Goal: Task Accomplishment & Management: Complete application form

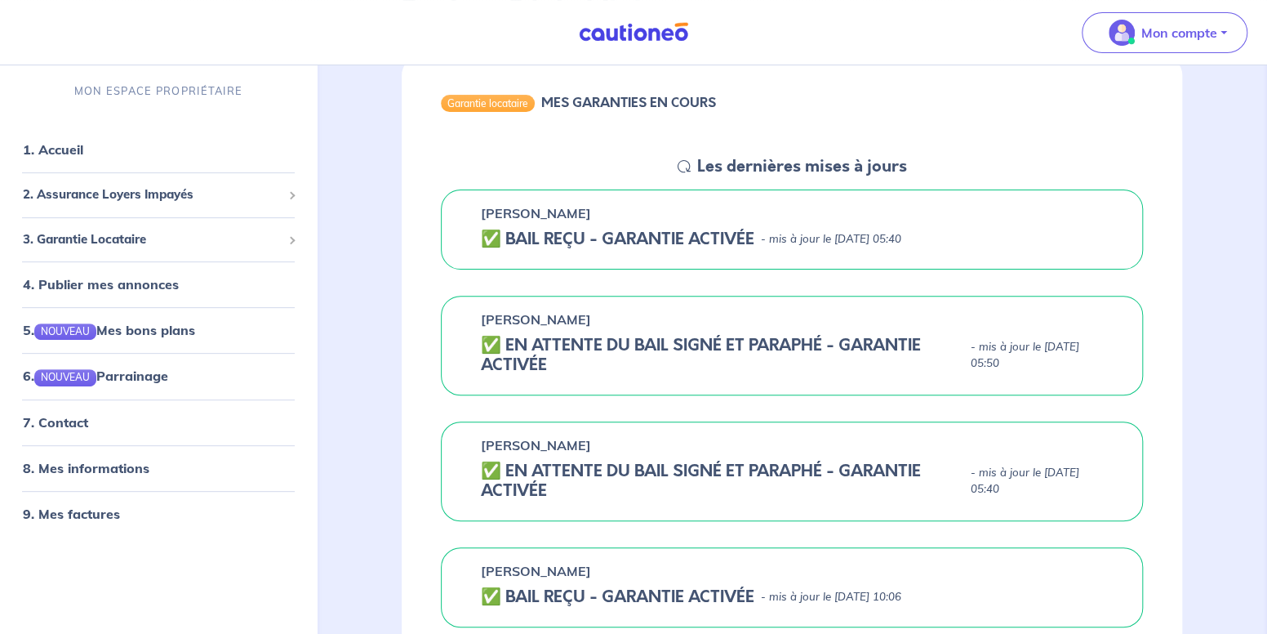
scroll to position [408, 0]
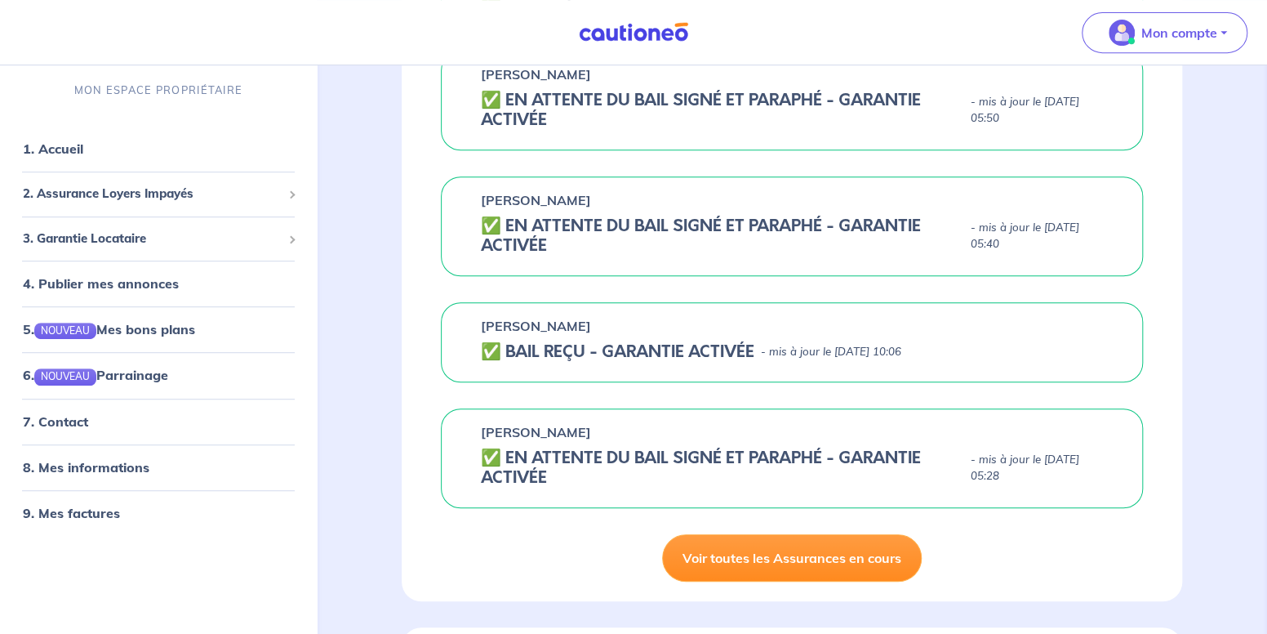
click at [709, 393] on link "Voir toutes les Assurances en cours" at bounding box center [792, 557] width 260 height 47
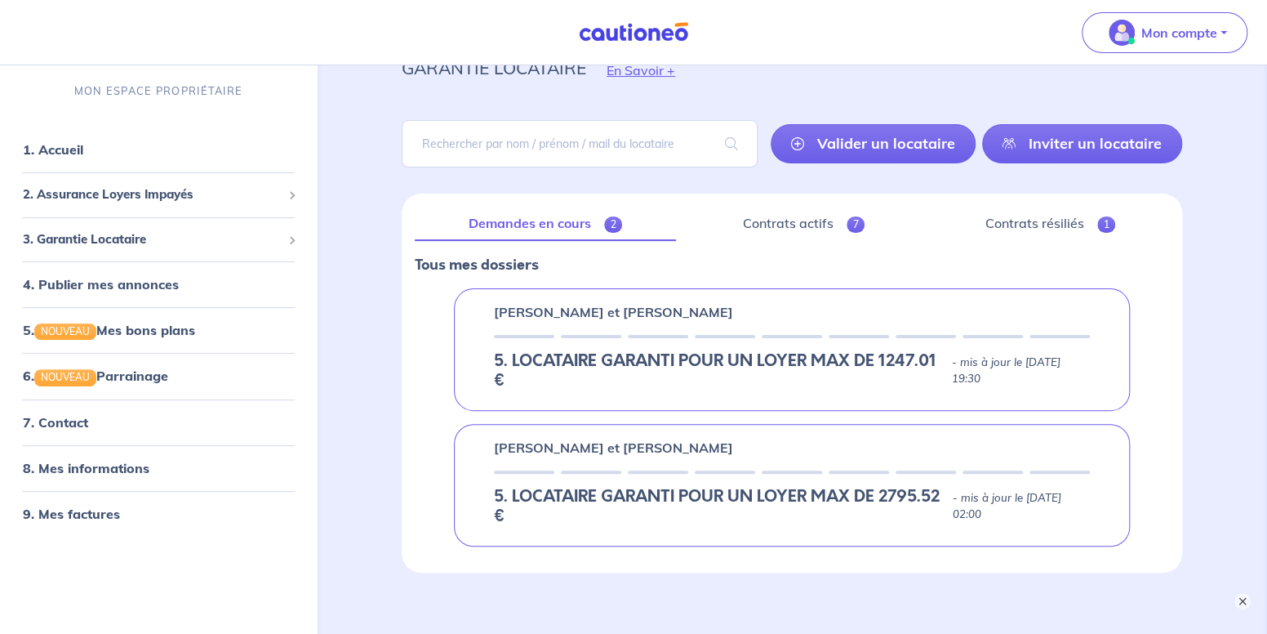
scroll to position [152, 0]
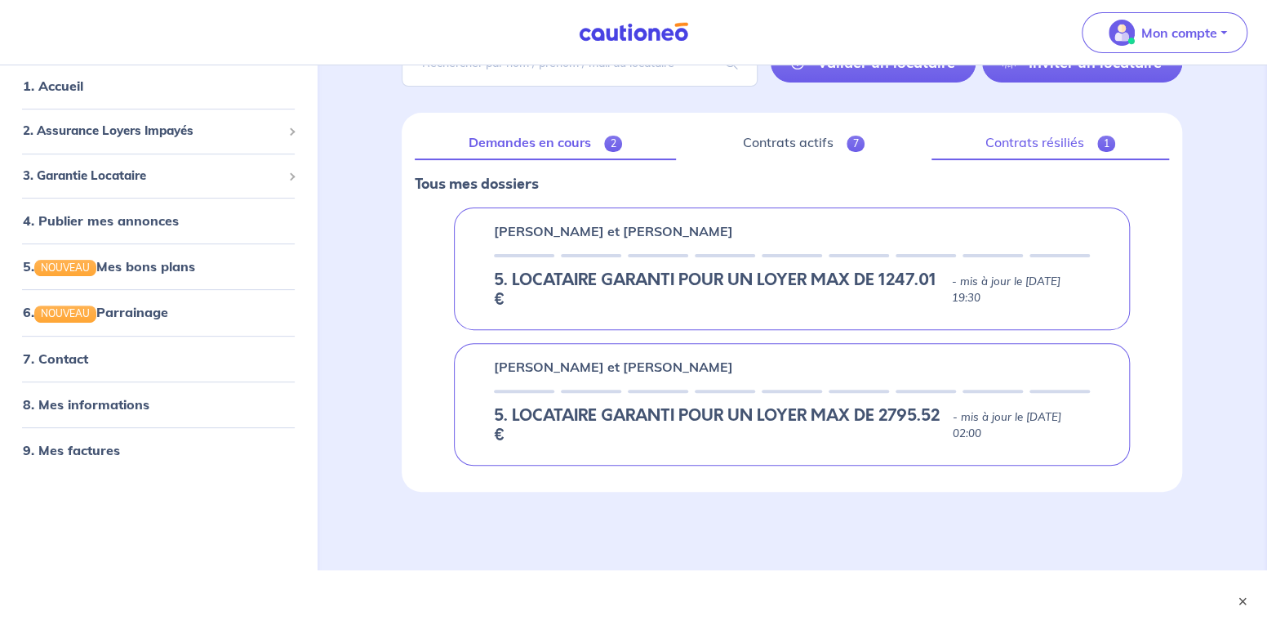
click at [838, 151] on link "Contrats résiliés 1" at bounding box center [1051, 143] width 238 height 34
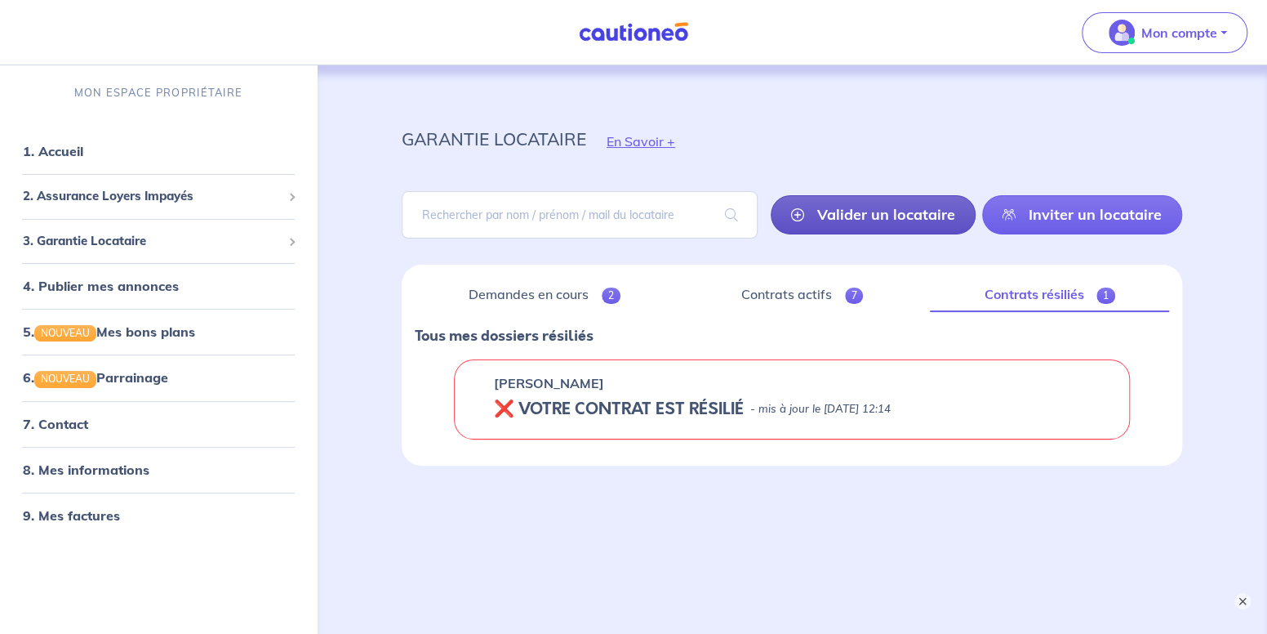
click at [838, 218] on link "Valider un locataire" at bounding box center [873, 214] width 205 height 39
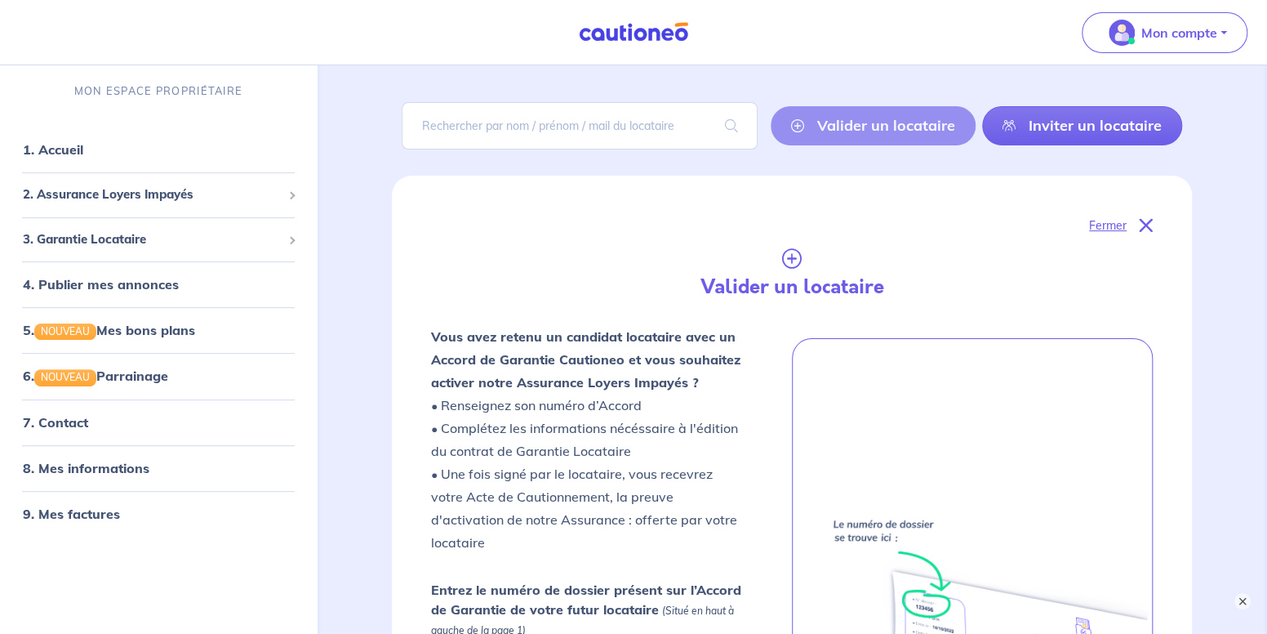
scroll to position [263, 0]
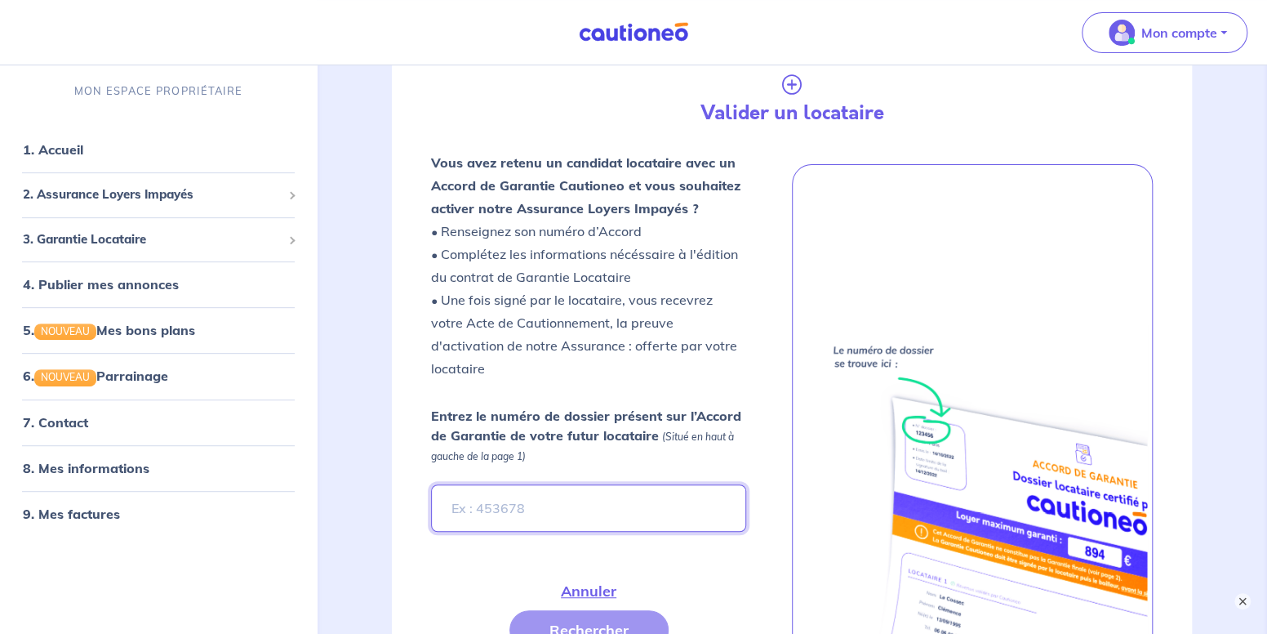
click at [499, 393] on input "Entrez le numéro de dossier présent sur l’Accord de Garantie de votre futur loc…" at bounding box center [588, 507] width 315 height 47
paste input "Vl8aaY"
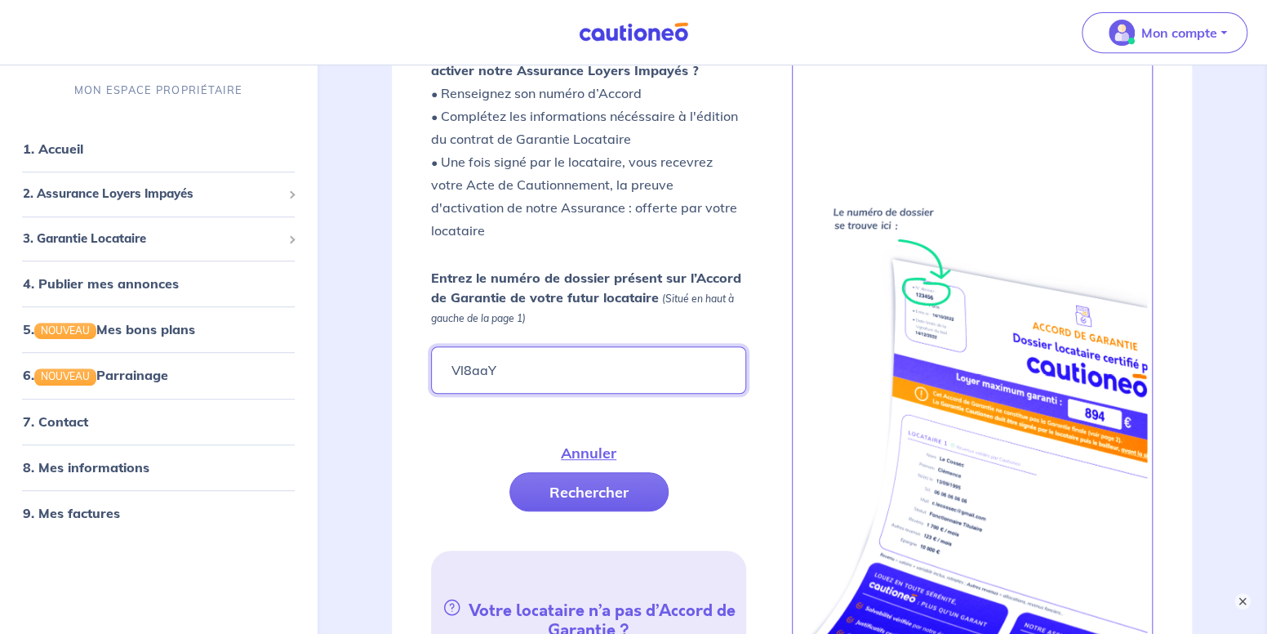
scroll to position [508, 0]
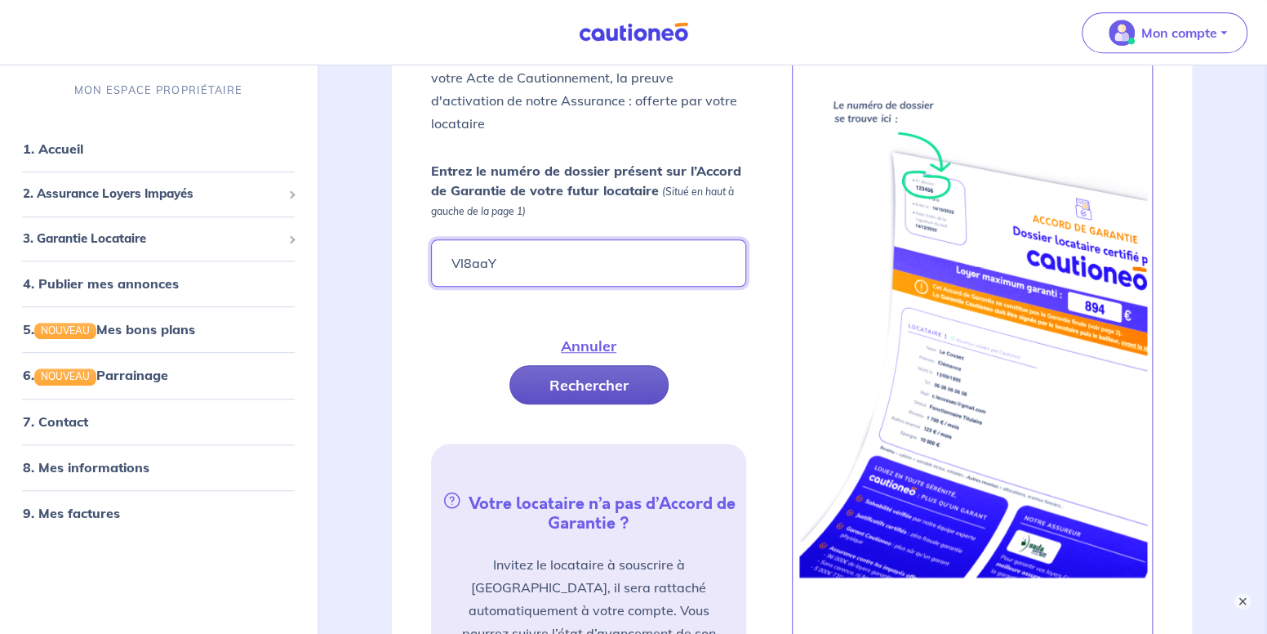
type input "Vl8aaY"
click at [556, 365] on button "Rechercher" at bounding box center [589, 384] width 159 height 39
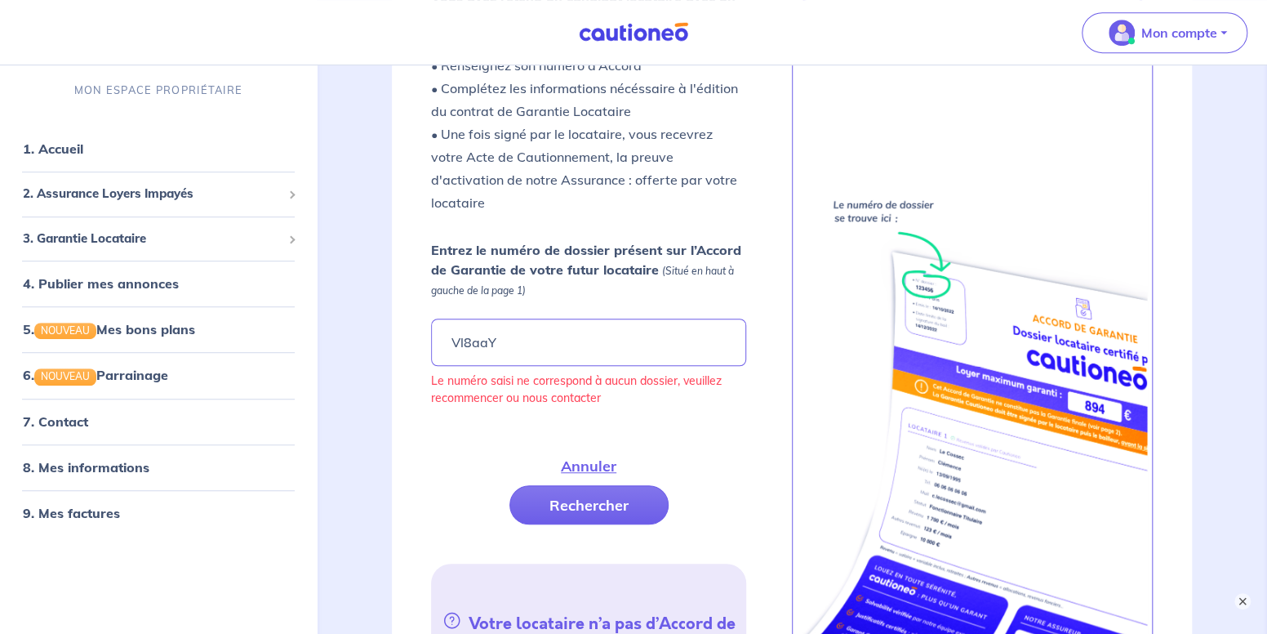
scroll to position [345, 0]
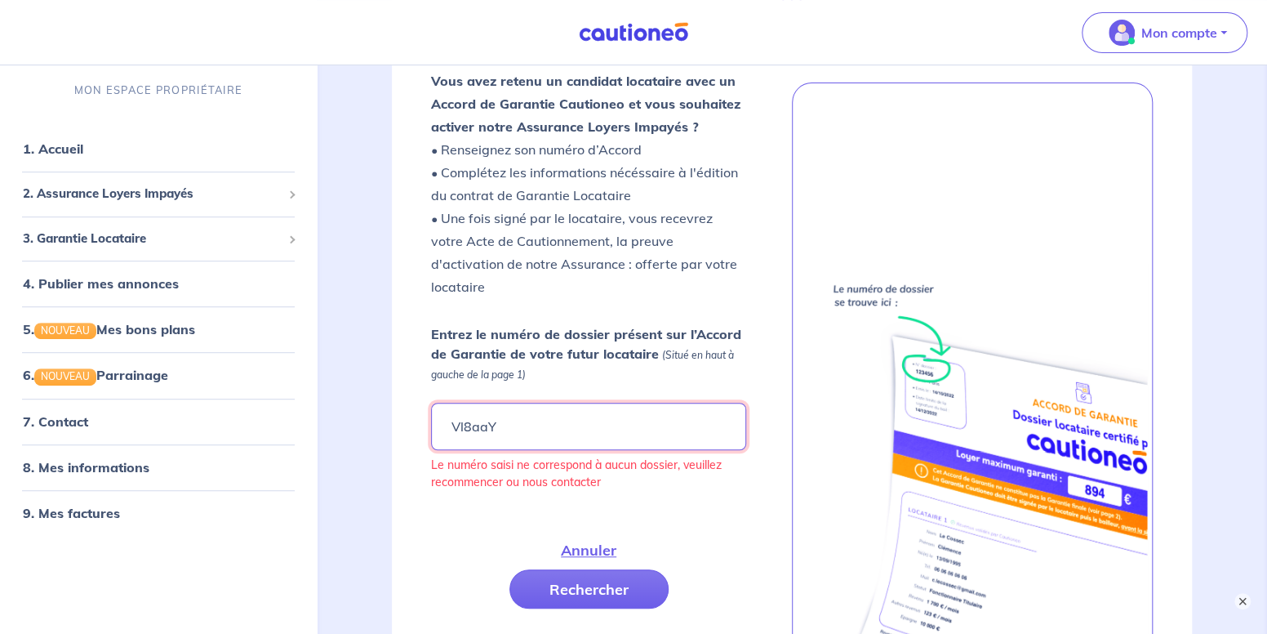
click at [501, 393] on input "Vl8aaY" at bounding box center [588, 426] width 315 height 47
click at [452, 393] on input "Vl8aaY" at bounding box center [588, 426] width 315 height 47
click at [512, 393] on input "Vl8aaY" at bounding box center [588, 426] width 315 height 47
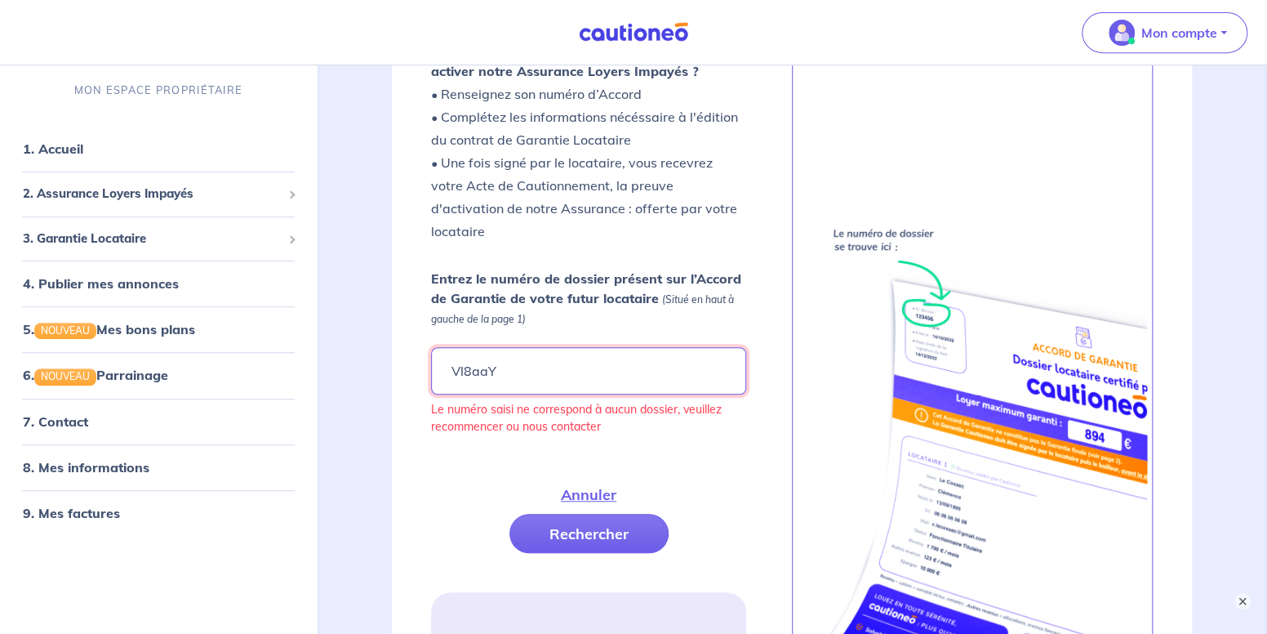
scroll to position [426, 0]
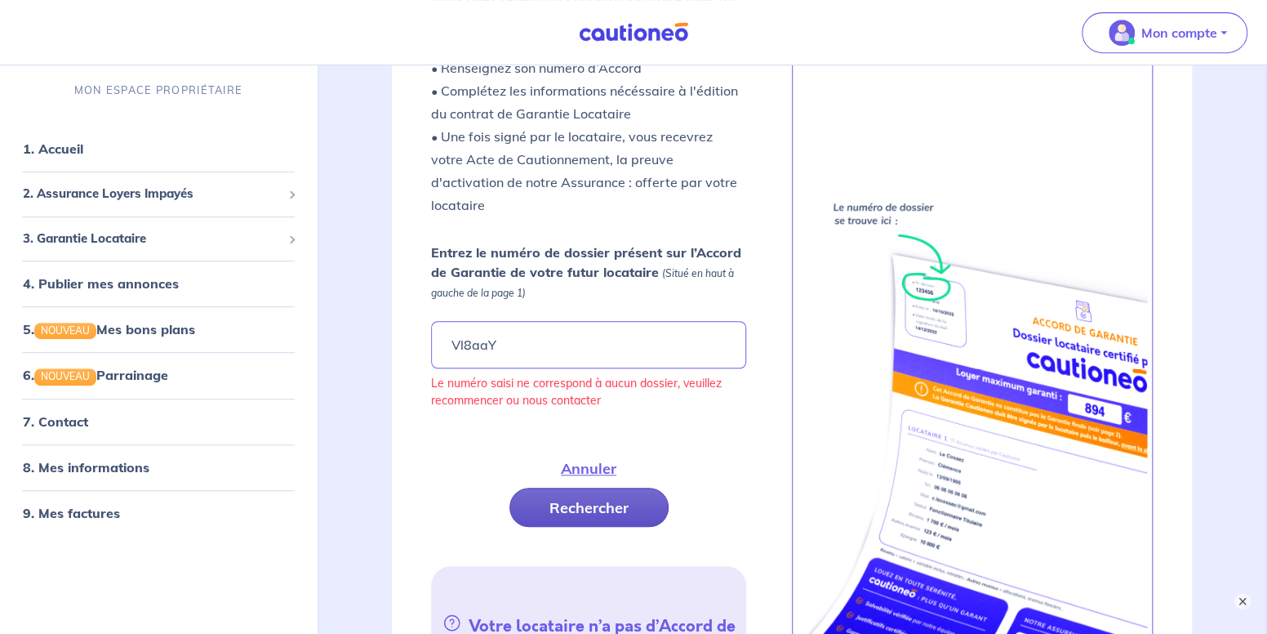
click at [557, 393] on button "Rechercher" at bounding box center [589, 506] width 159 height 39
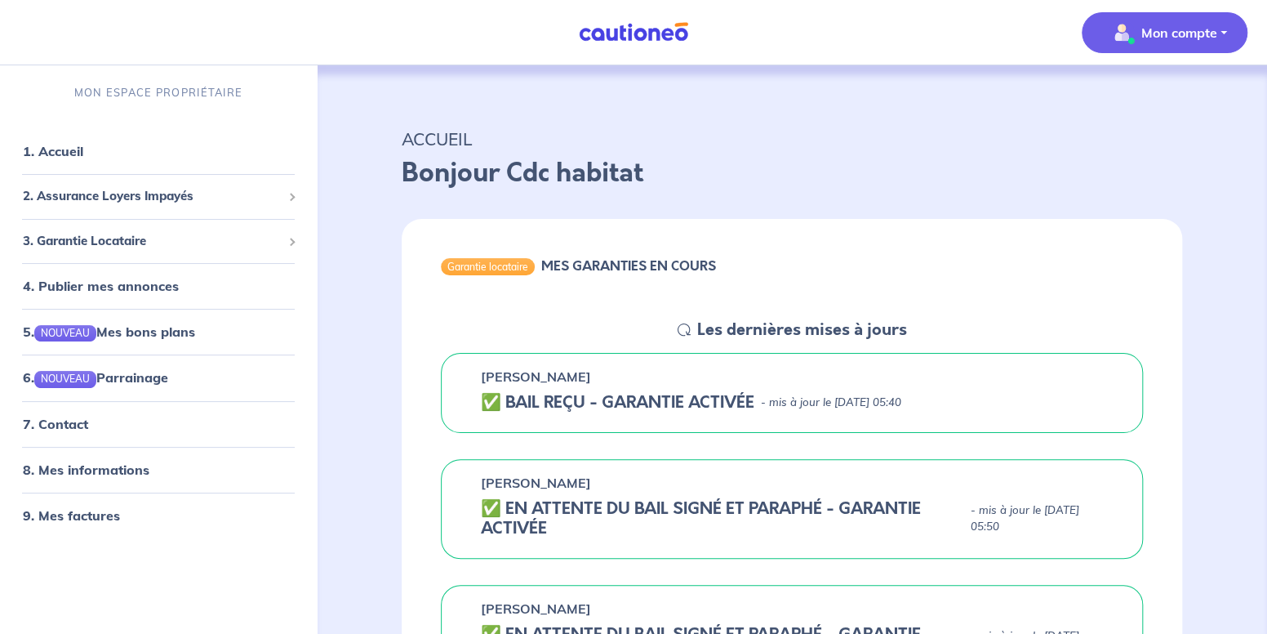
click at [1205, 37] on p "Mon compte" at bounding box center [1180, 33] width 76 height 20
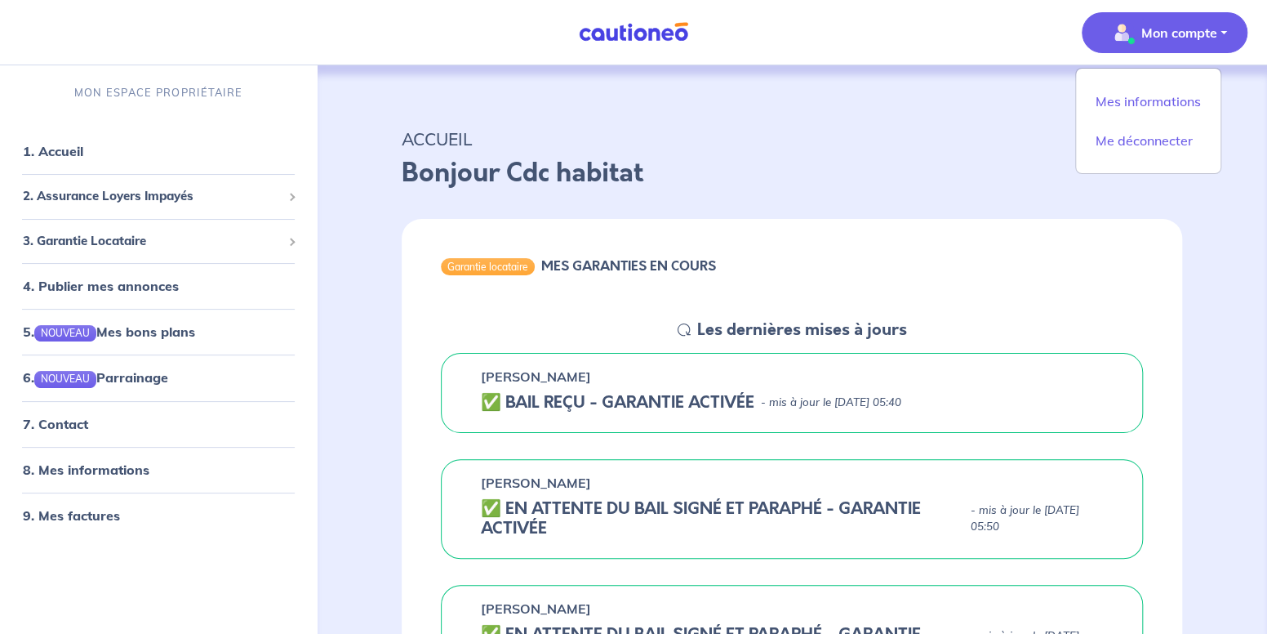
click at [1177, 286] on div "Garantie locataire MES GARANTIES EN COURS" at bounding box center [792, 269] width 781 height 100
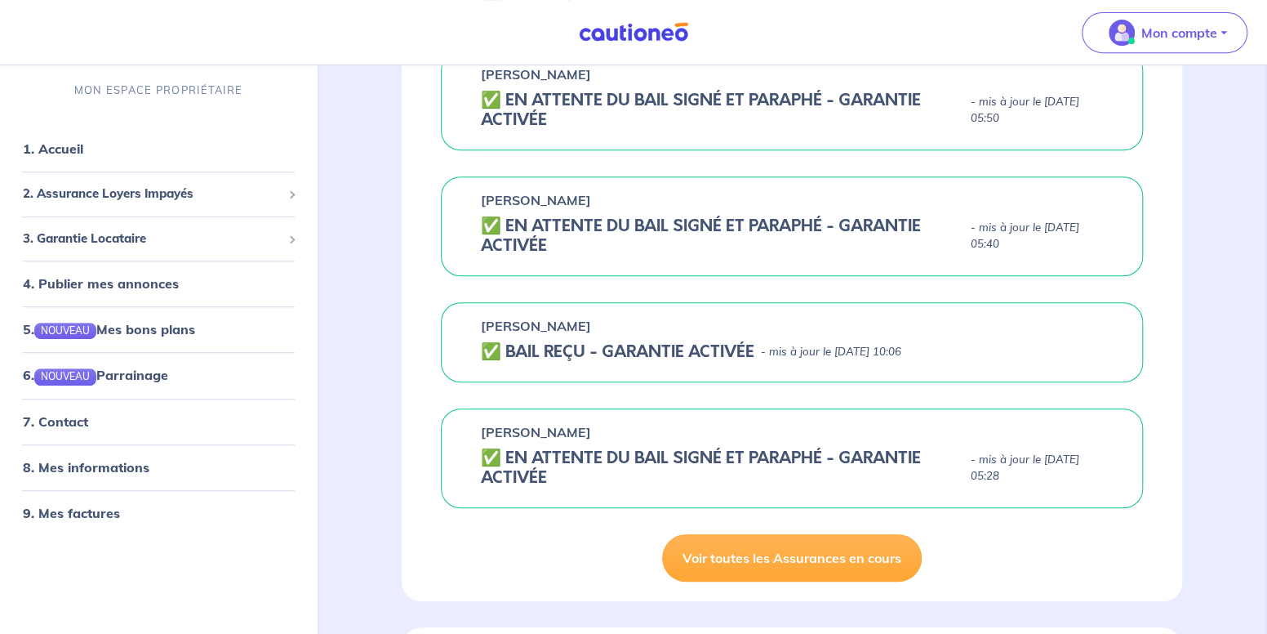
scroll to position [82, 0]
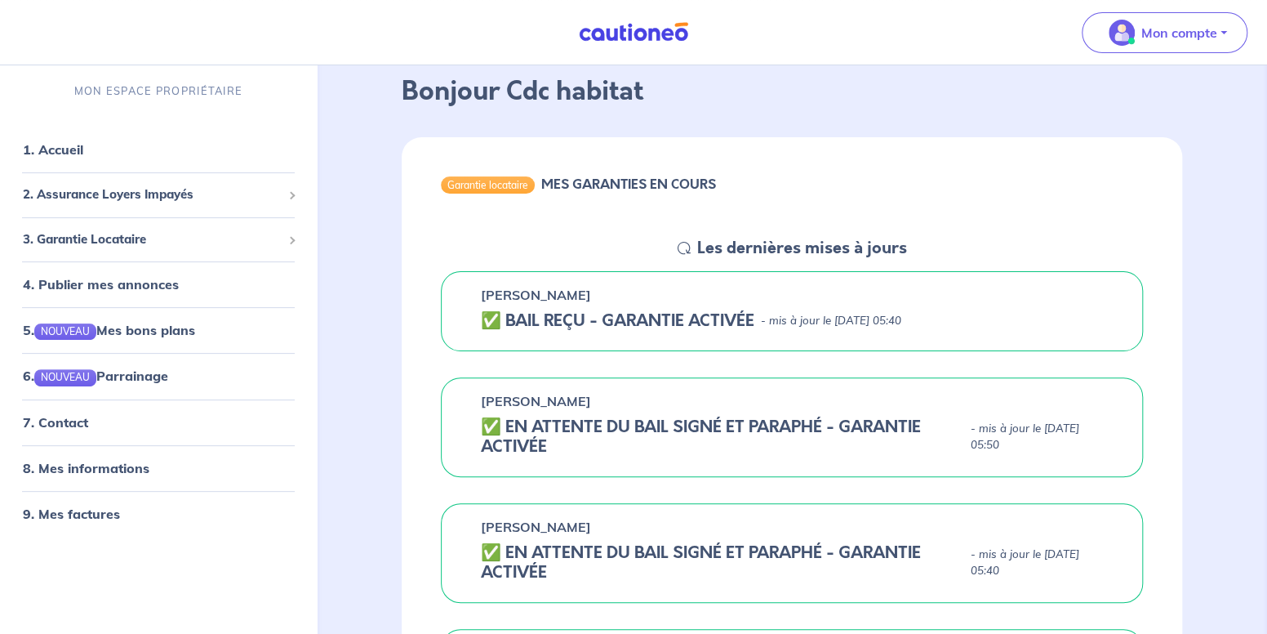
click at [477, 315] on div "[PERSON_NAME] ✅ BAIL REÇU - GARANTIE ACTIVÉE - mis à jour le [DATE] 05:40" at bounding box center [792, 311] width 702 height 80
click at [491, 318] on h5 "✅ BAIL REÇU - GARANTIE ACTIVÉE" at bounding box center [618, 321] width 274 height 20
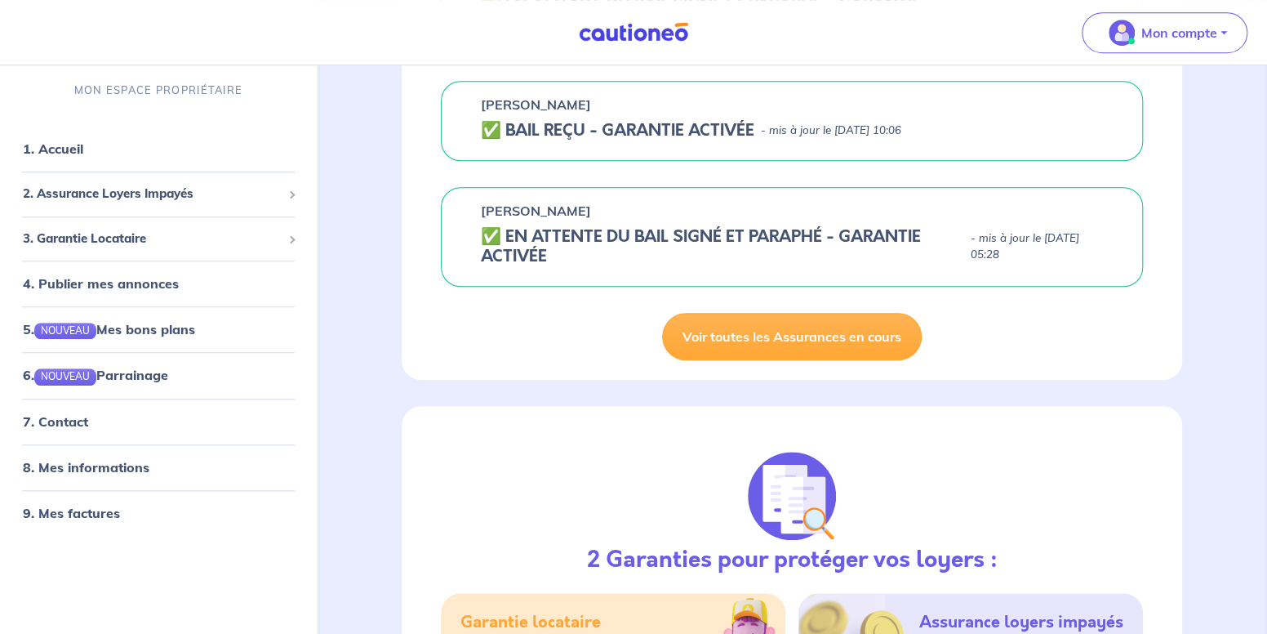
scroll to position [735, 0]
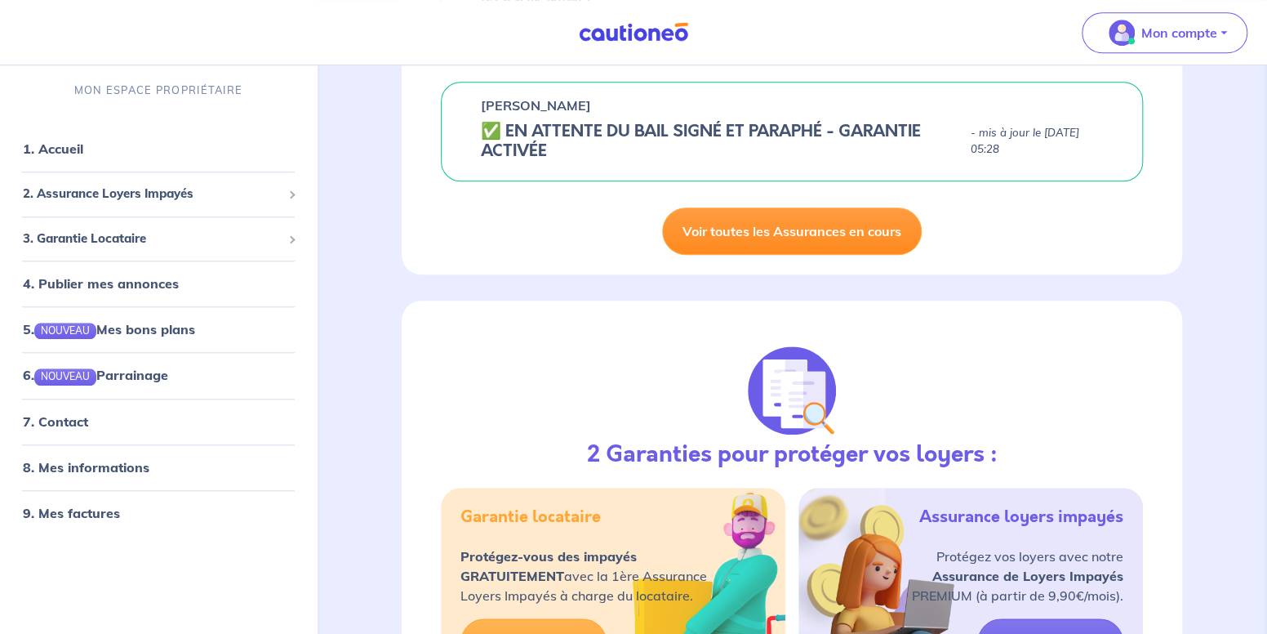
click at [722, 234] on link "Voir toutes les Assurances en cours" at bounding box center [792, 230] width 260 height 47
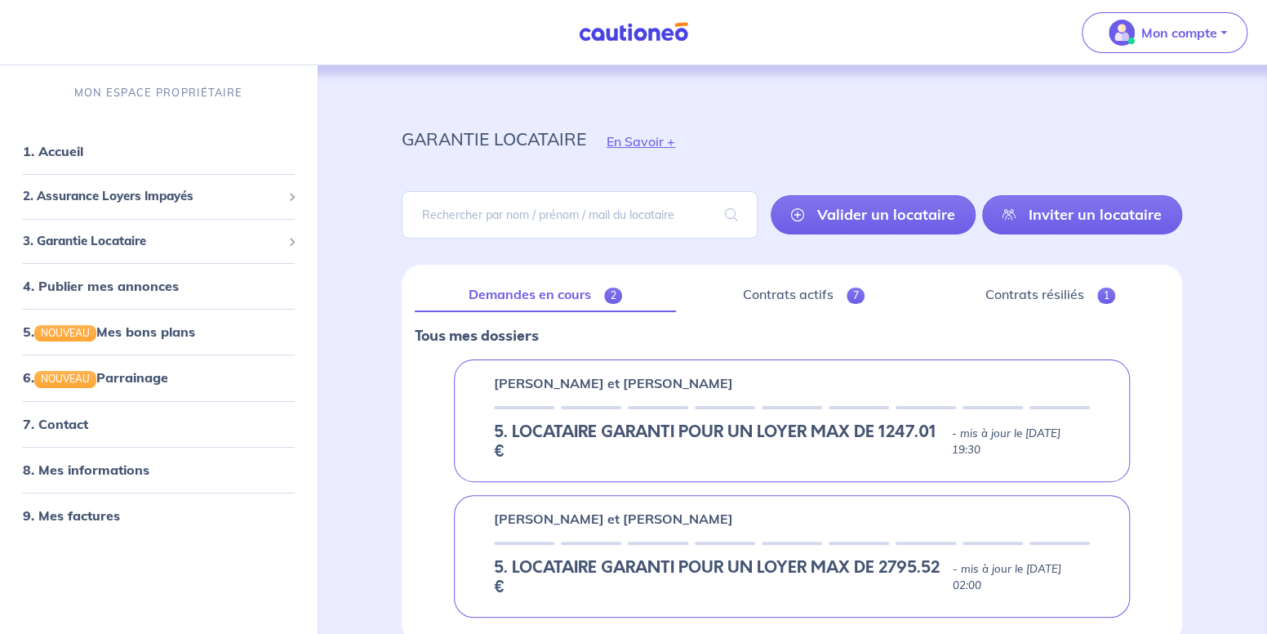
click at [522, 442] on h5 "5. LOCATAIRE GARANTI POUR UN LOYER MAX DE 1247.01 €" at bounding box center [720, 441] width 452 height 39
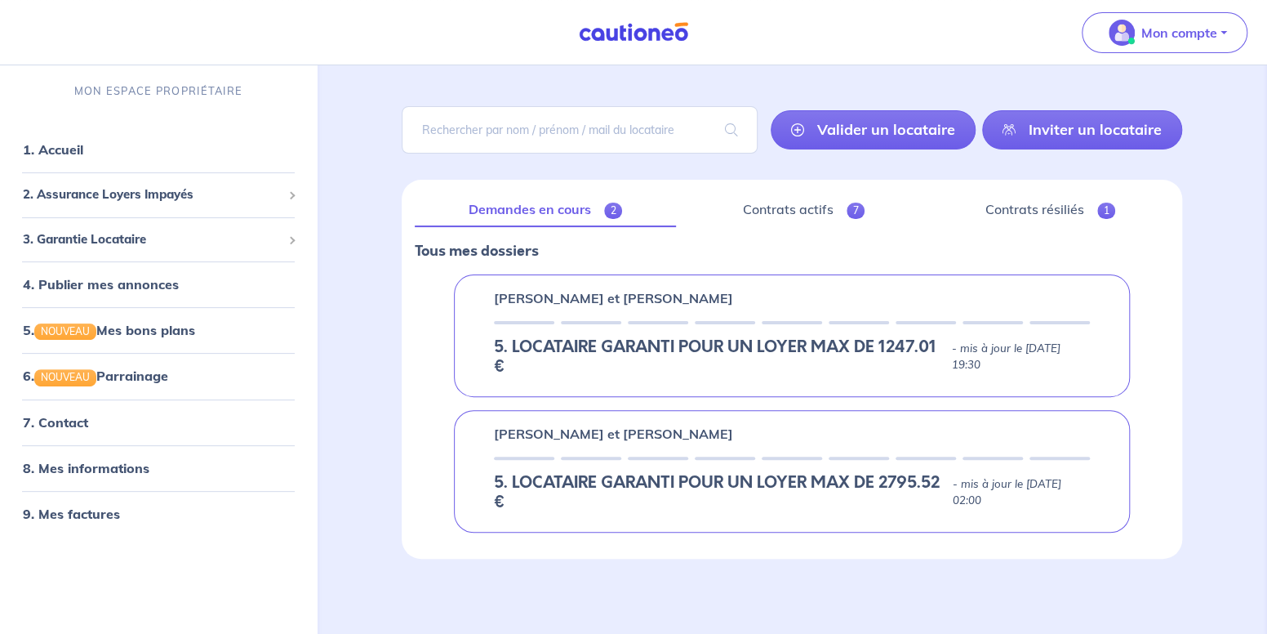
scroll to position [87, 0]
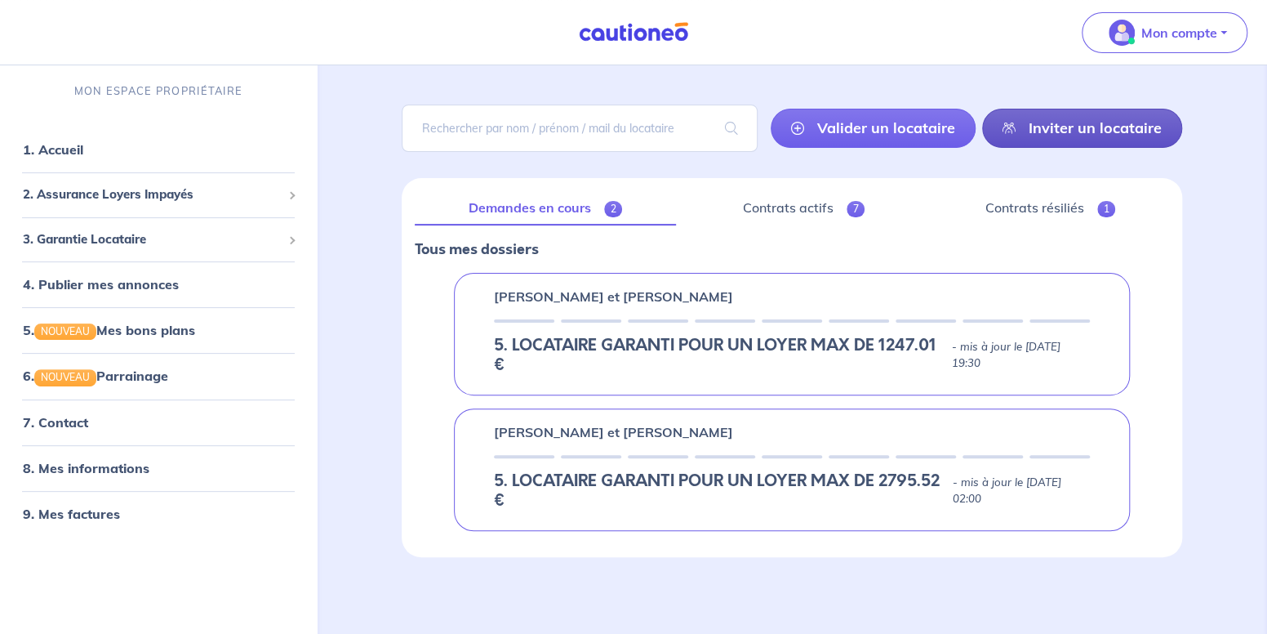
click at [1045, 131] on link "Inviter un locataire" at bounding box center [1082, 128] width 200 height 39
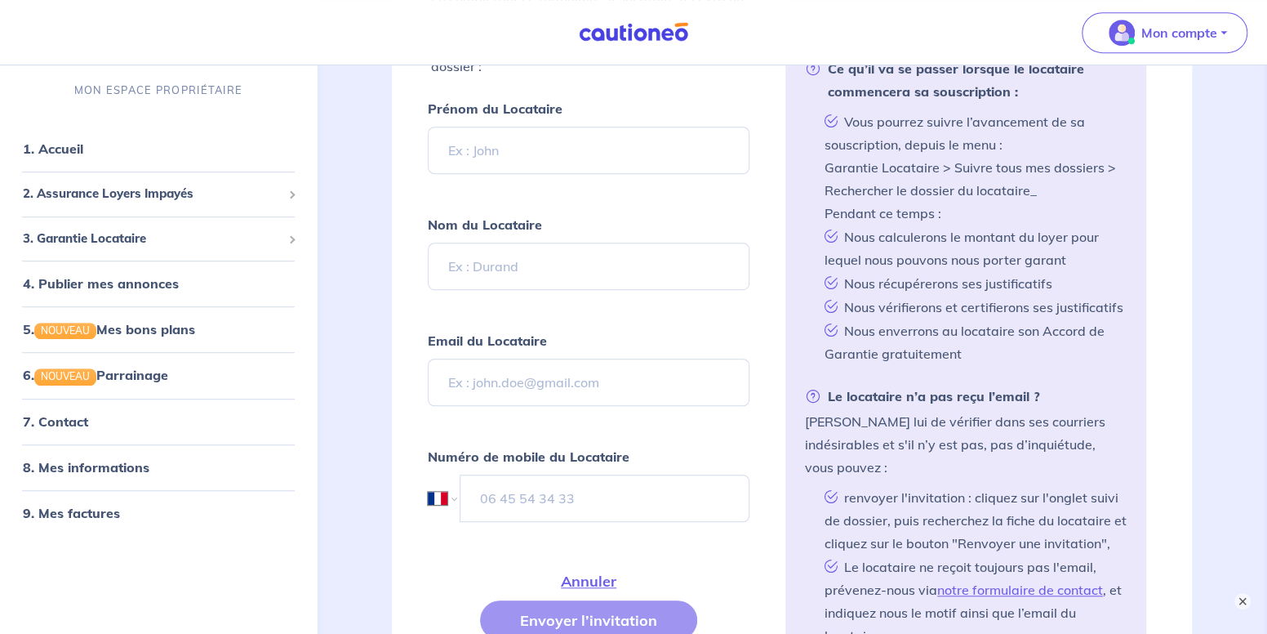
scroll to position [345, 0]
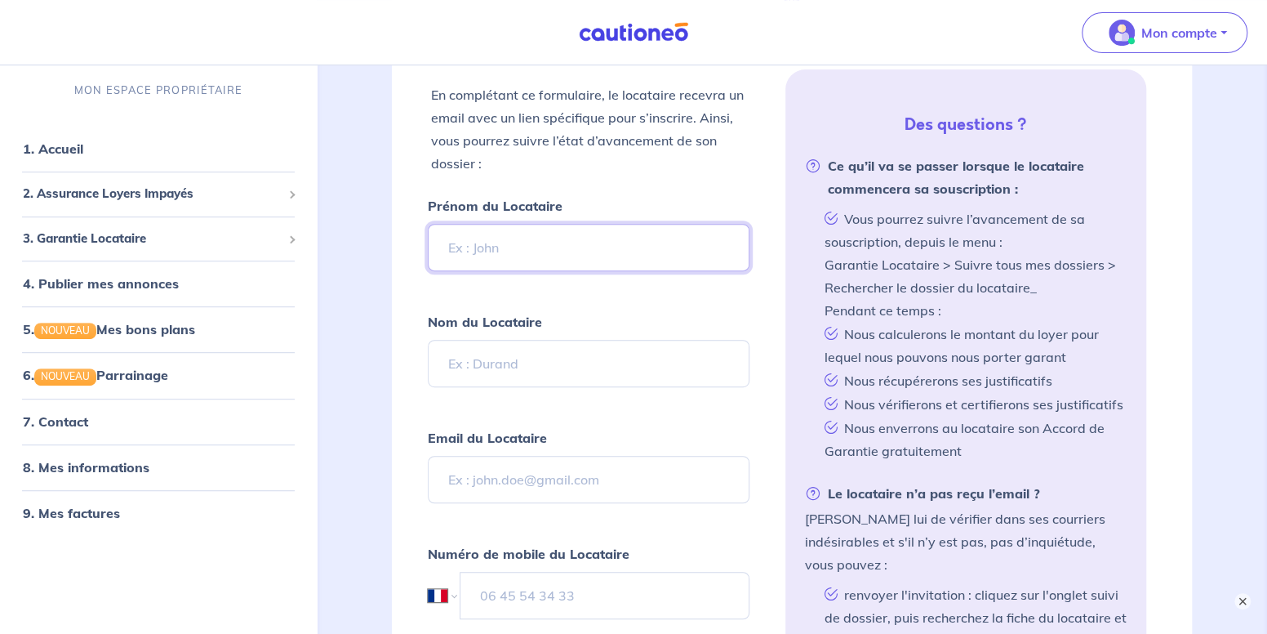
click at [458, 248] on input "Prénom du Locataire" at bounding box center [589, 247] width 322 height 47
click at [461, 245] on input "Prénom du Locataire" at bounding box center [589, 247] width 322 height 47
type input "[PERSON_NAME]"
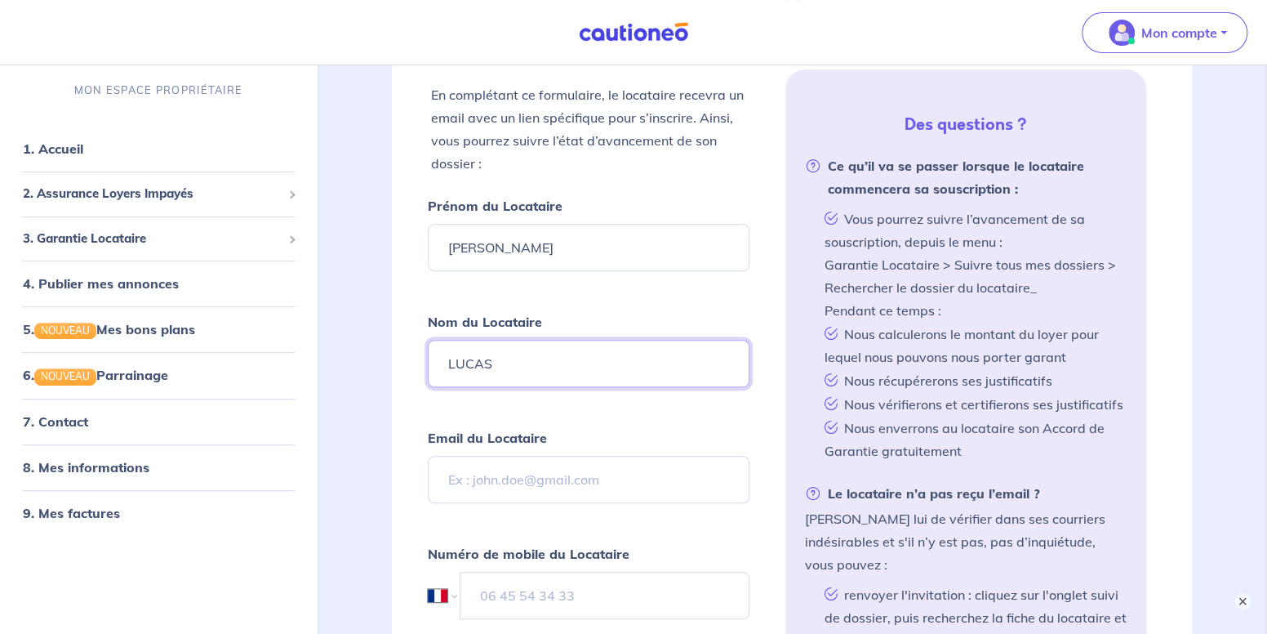
type input "LUCAS"
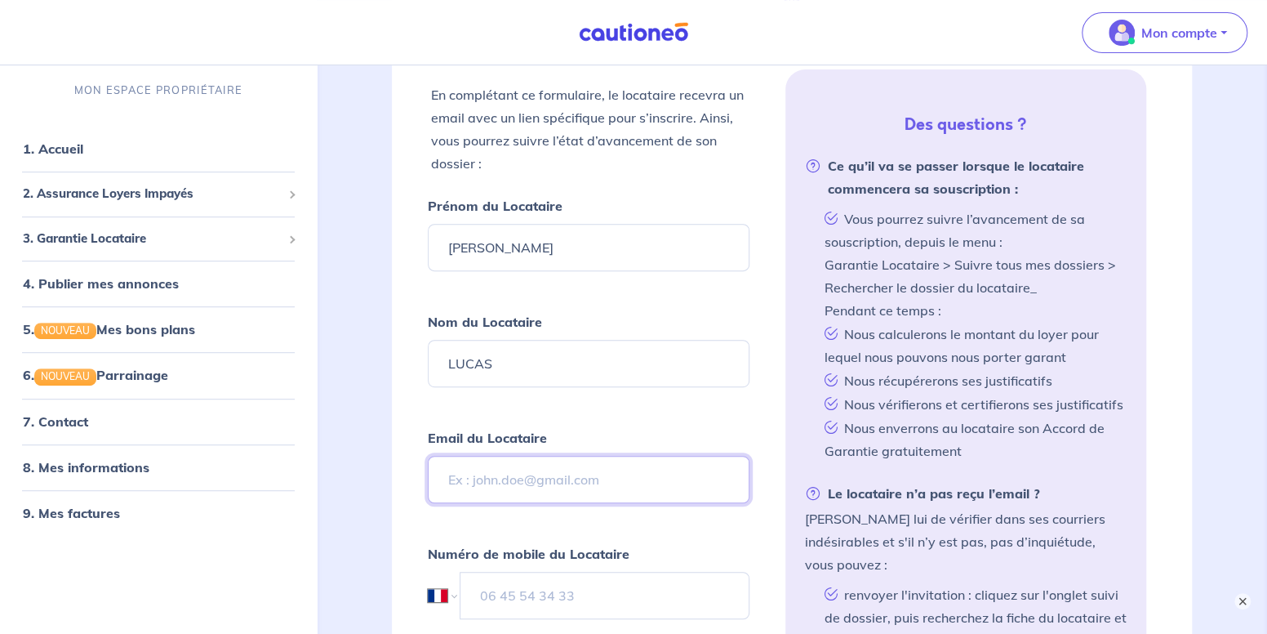
click at [478, 479] on input "Email du Locataire" at bounding box center [589, 479] width 322 height 47
paste input "[PERSON_NAME][EMAIL_ADDRESS][DOMAIN_NAME]"
type input "[PERSON_NAME][EMAIL_ADDRESS][DOMAIN_NAME]"
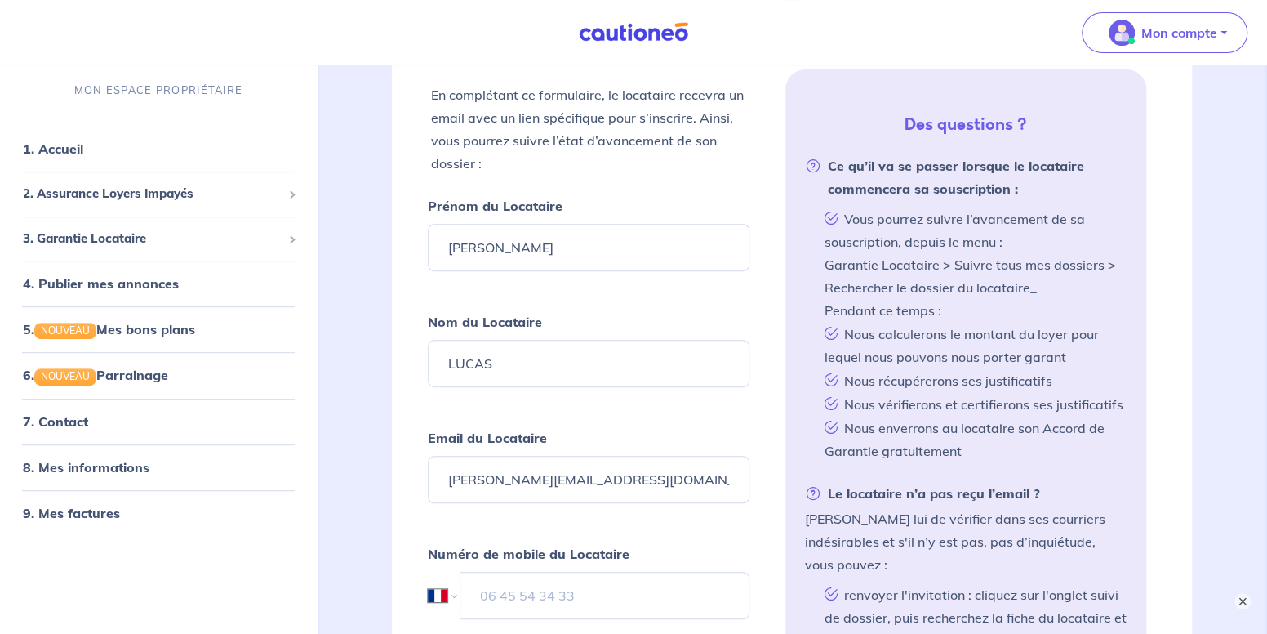
click at [638, 526] on form "Prénom du Locataire [PERSON_NAME] du Locataire LUCAS Email du Locataire [EMAIL_…" at bounding box center [589, 484] width 322 height 581
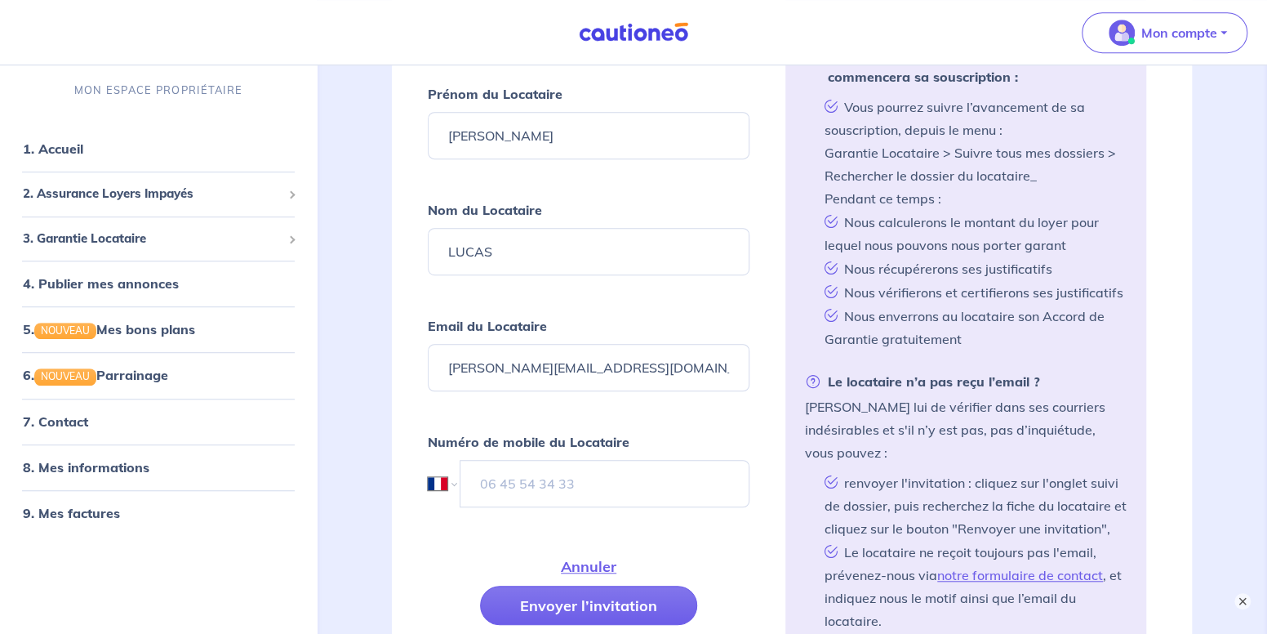
scroll to position [590, 0]
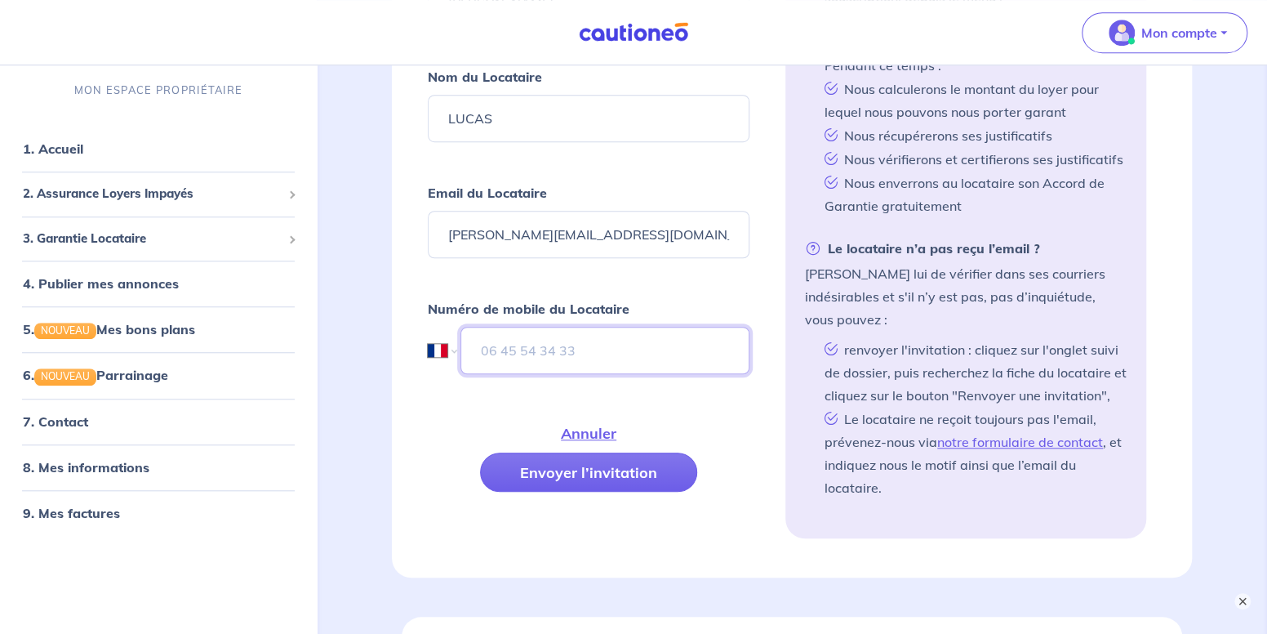
drag, startPoint x: 499, startPoint y: 354, endPoint x: 499, endPoint y: 363, distance: 9.8
click at [499, 354] on input "tel" at bounding box center [605, 350] width 289 height 47
click at [512, 343] on input "tel" at bounding box center [605, 350] width 290 height 47
paste input "6 62 17 96 41"
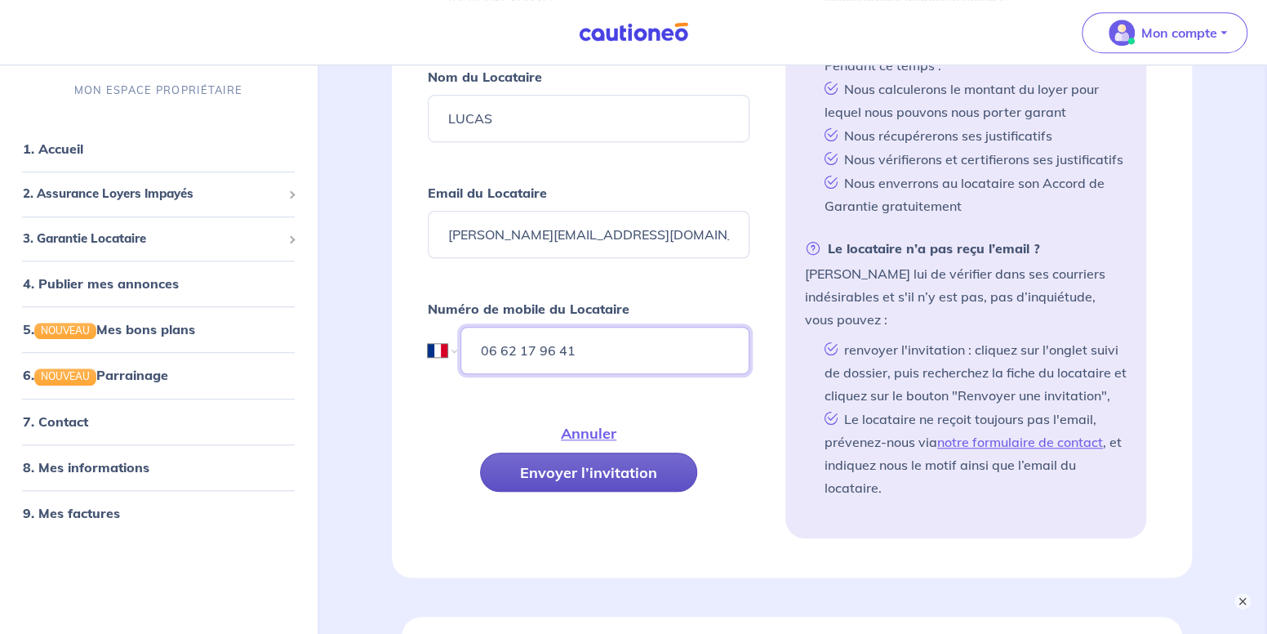
type input "06 62 17 96 41"
click at [520, 472] on button "Envoyer l’invitation" at bounding box center [588, 471] width 217 height 39
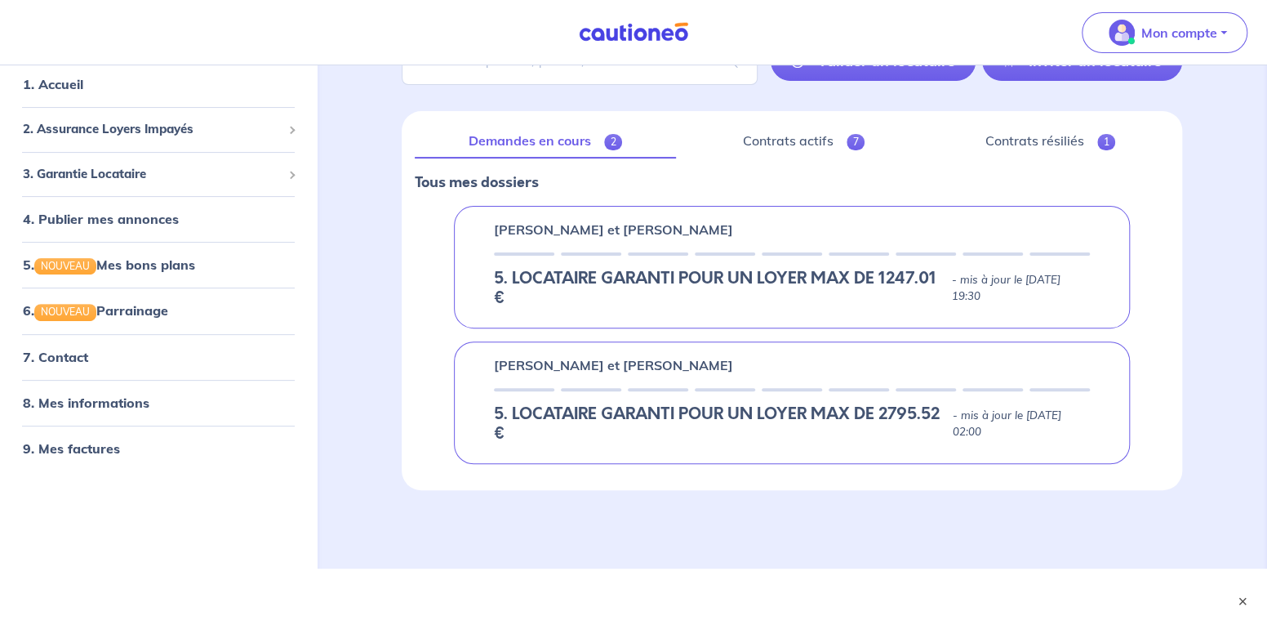
scroll to position [152, 0]
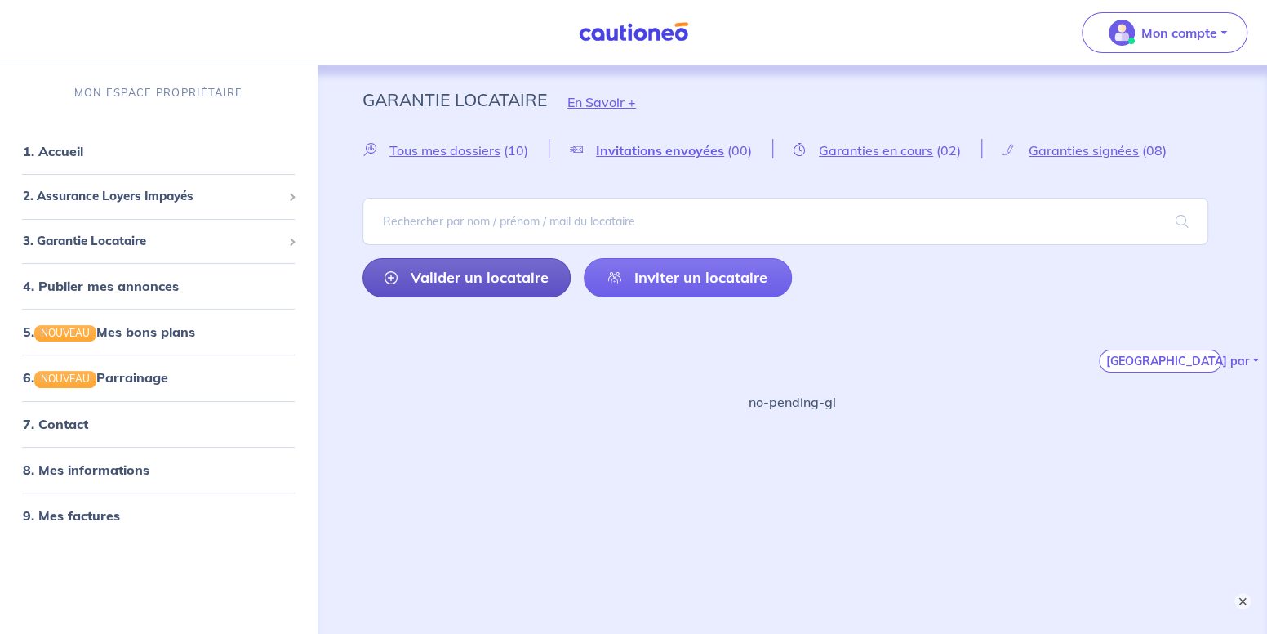
click at [386, 286] on link "Valider un locataire" at bounding box center [467, 277] width 208 height 39
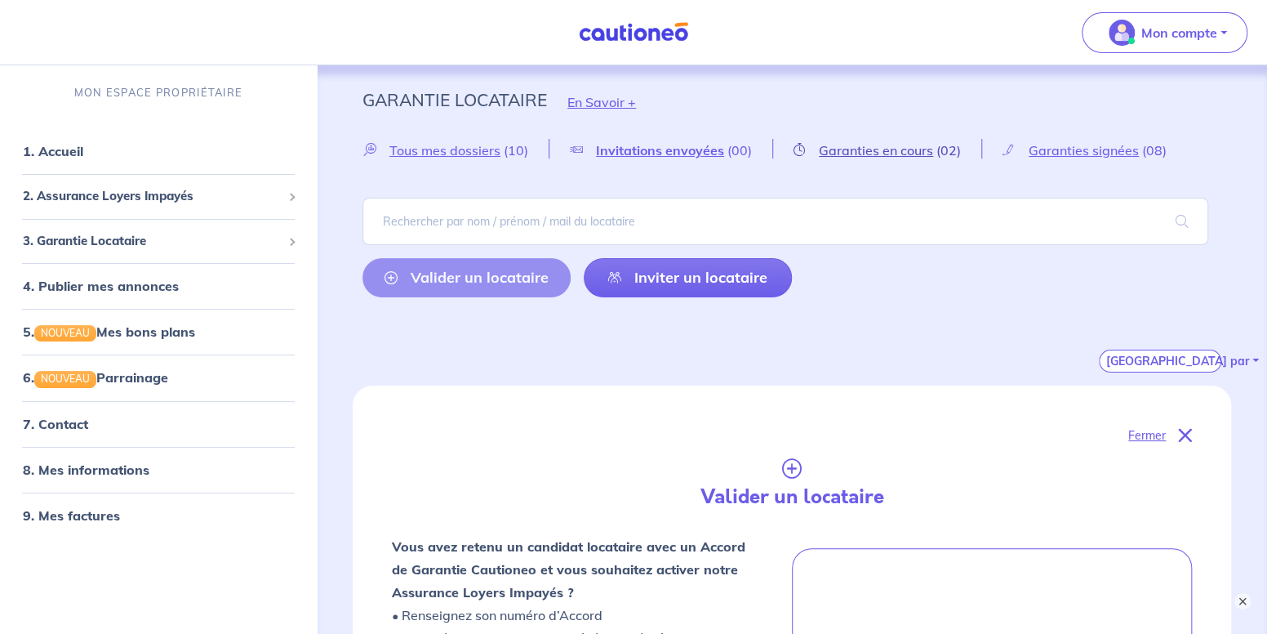
click at [888, 145] on span "Garanties en cours" at bounding box center [876, 150] width 114 height 16
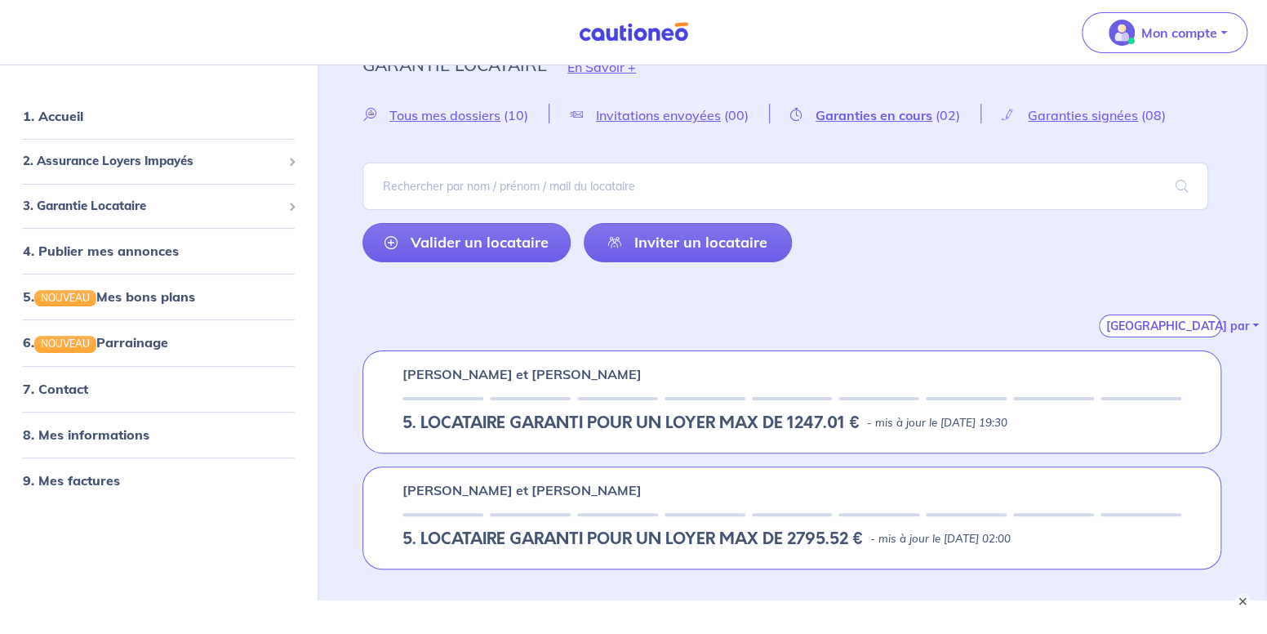
scroll to position [66, 0]
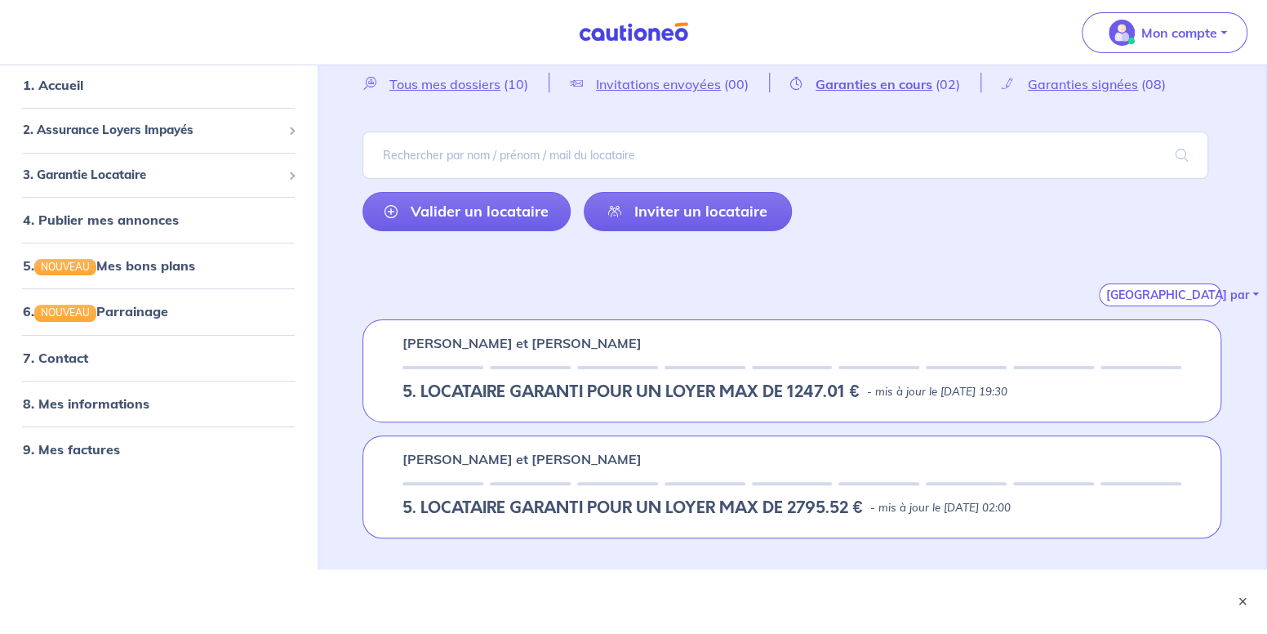
click at [468, 366] on div at bounding box center [443, 367] width 81 height 3
click at [1117, 358] on div "[PERSON_NAME] et [PERSON_NAME] 5. LOCATAIRE GARANTI POUR UN LOYER MAX DE 1247.0…" at bounding box center [792, 370] width 859 height 103
click at [430, 212] on link "Valider un locataire" at bounding box center [467, 211] width 208 height 39
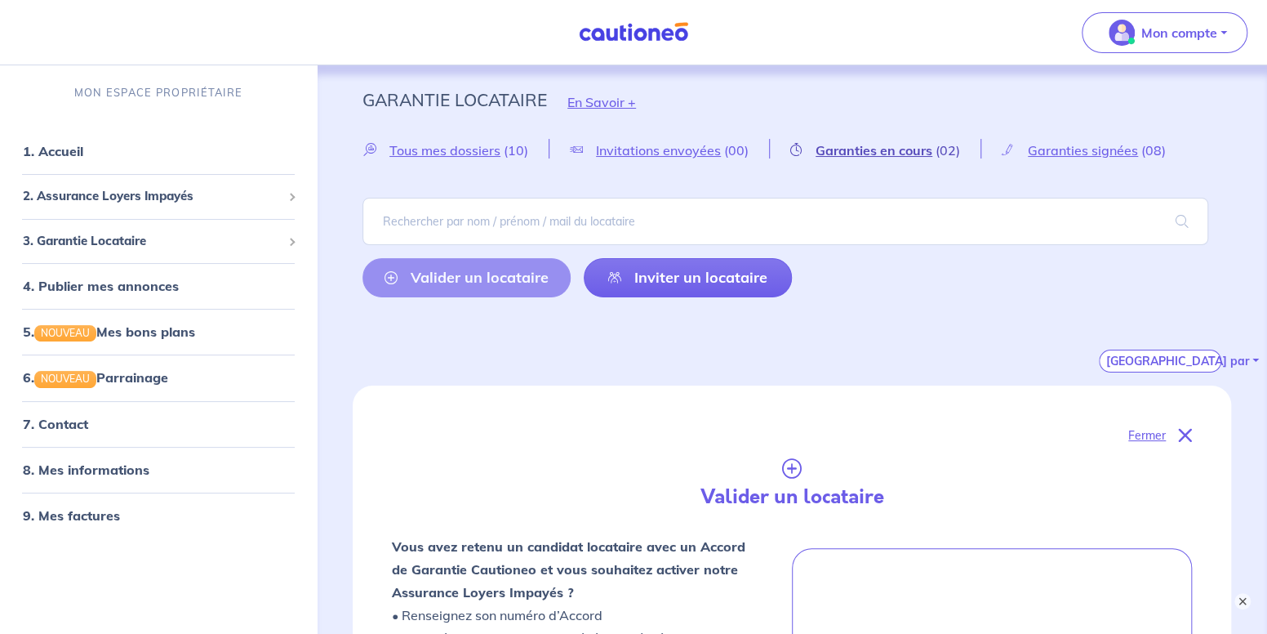
click at [891, 156] on span "Garanties en cours" at bounding box center [874, 150] width 117 height 16
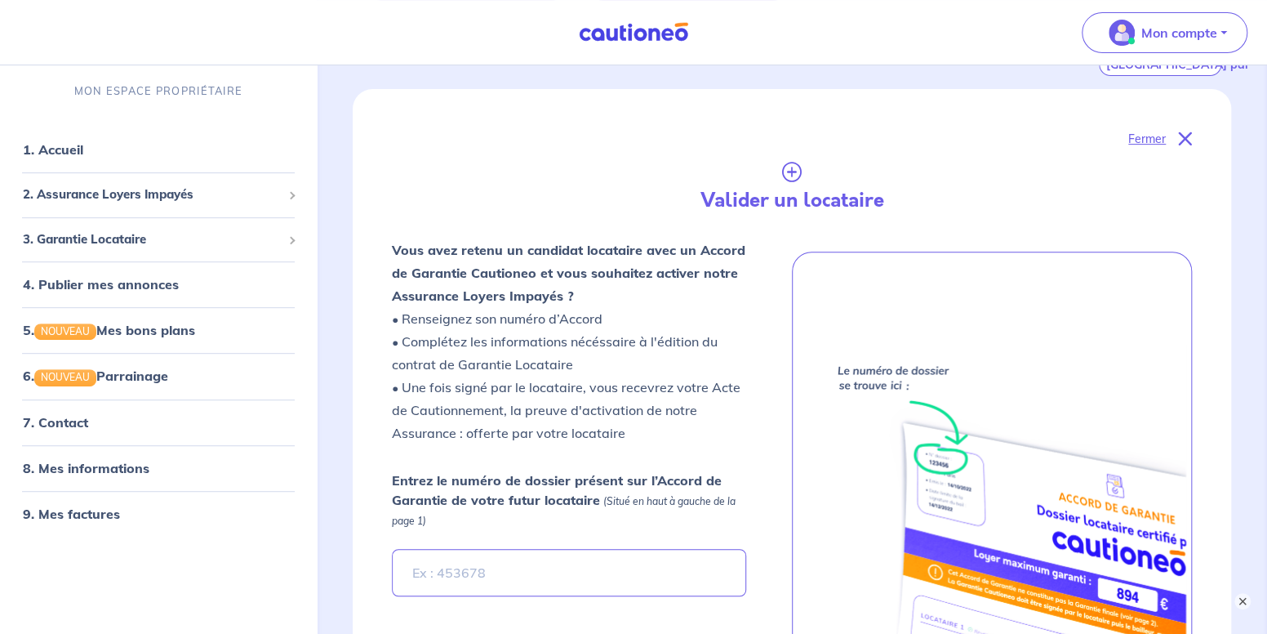
scroll to position [163, 0]
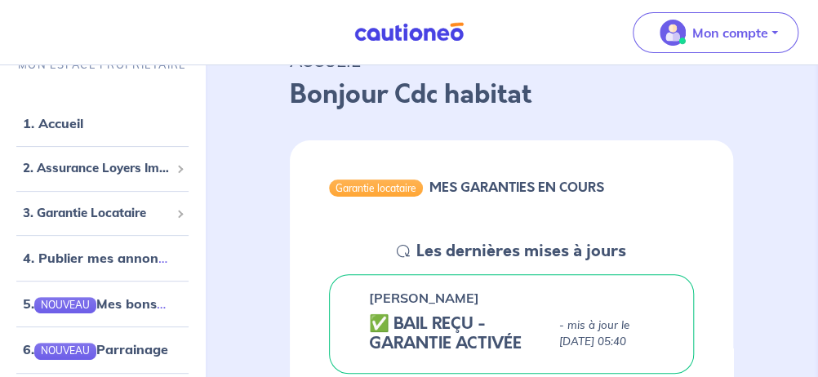
scroll to position [163, 0]
